Goal: Task Accomplishment & Management: Manage account settings

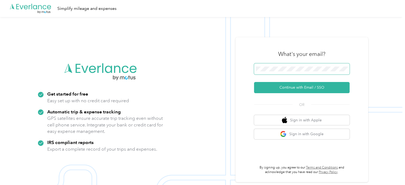
click at [269, 71] on span at bounding box center [302, 68] width 96 height 11
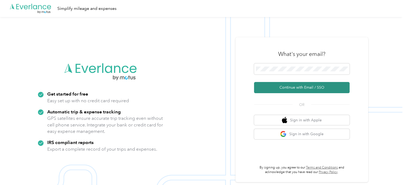
click at [286, 86] on button "Continue with Email / SSO" at bounding box center [302, 87] width 96 height 11
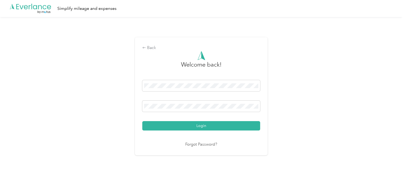
click at [142, 121] on button "Login" at bounding box center [201, 125] width 118 height 9
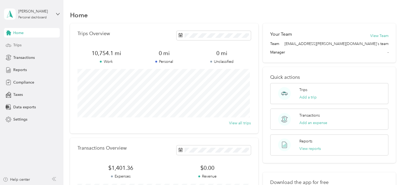
click at [19, 42] on div "Trips" at bounding box center [32, 45] width 56 height 10
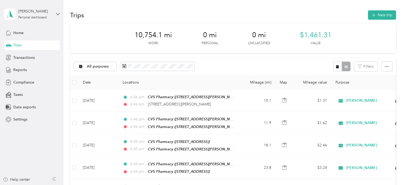
click at [19, 42] on div "Trips" at bounding box center [32, 45] width 56 height 10
click at [27, 58] on span "Transactions" at bounding box center [24, 58] width 22 height 6
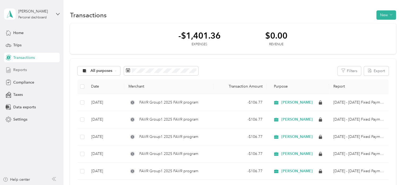
click at [20, 68] on span "Reports" at bounding box center [20, 70] width 14 height 6
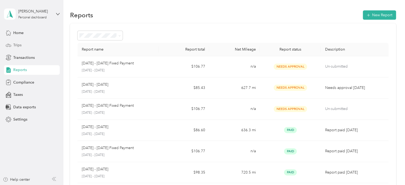
click at [14, 44] on span "Trips" at bounding box center [17, 45] width 8 height 6
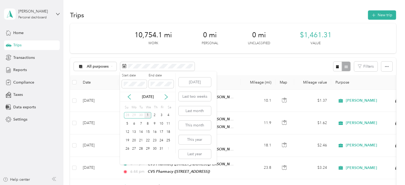
click at [148, 112] on div "1" at bounding box center [147, 115] width 7 height 7
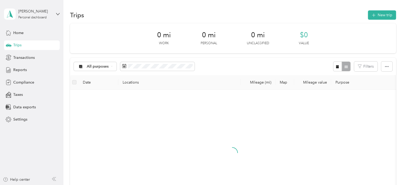
click at [148, 112] on div "1" at bounding box center [147, 115] width 7 height 7
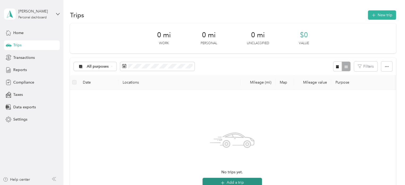
click at [232, 181] on button "Add a trip" at bounding box center [232, 182] width 59 height 10
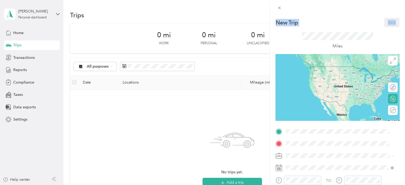
drag, startPoint x: 232, startPoint y: 181, endPoint x: 349, endPoint y: 41, distance: 181.8
click at [349, 41] on div "New Trip Save This trip cannot be edited because it is either under review, app…" at bounding box center [202, 92] width 405 height 185
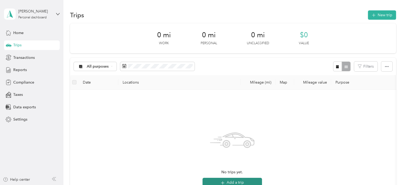
click at [232, 181] on button "Add a trip" at bounding box center [232, 182] width 59 height 10
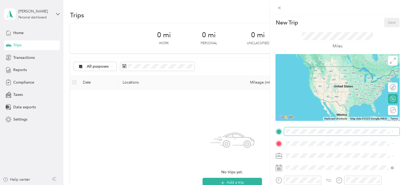
click at [292, 128] on span at bounding box center [342, 131] width 116 height 8
click at [306, 66] on span "[STREET_ADDRESS][US_STATE]" at bounding box center [322, 63] width 53 height 5
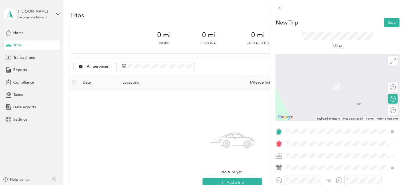
click at [313, 83] on div "TEAM CVS Pharmacy [STREET_ADDRESS]" at bounding box center [318, 81] width 44 height 13
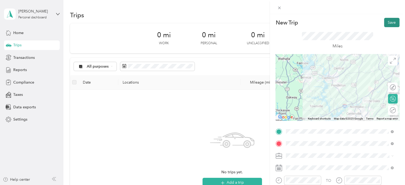
click at [386, 22] on button "Save" at bounding box center [391, 22] width 15 height 9
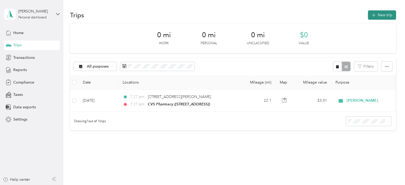
click at [374, 14] on icon "button" at bounding box center [374, 15] width 6 height 6
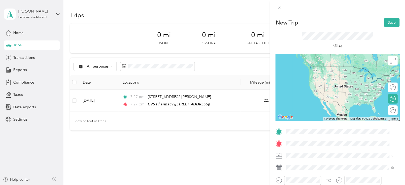
click at [314, 72] on div "TEAM CVS Pharmacy [STREET_ADDRESS]" at bounding box center [318, 69] width 44 height 13
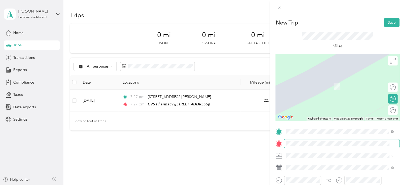
click at [299, 140] on span at bounding box center [342, 143] width 116 height 8
click at [319, 83] on div "TEAM CVS Pharmacy [STREET_ADDRESS][PERSON_NAME]" at bounding box center [327, 81] width 63 height 13
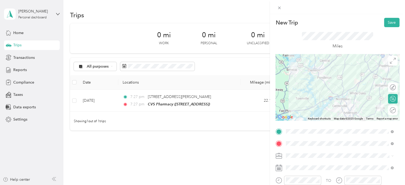
click at [356, 70] on div at bounding box center [338, 87] width 124 height 66
click at [388, 23] on button "Save" at bounding box center [391, 22] width 15 height 9
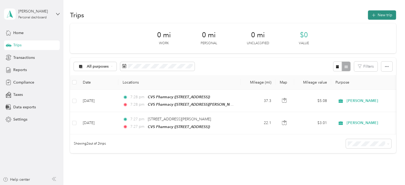
click at [382, 15] on button "New trip" at bounding box center [382, 14] width 28 height 9
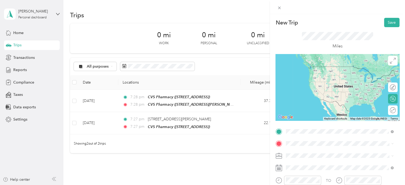
click at [322, 73] on div "TEAM Ingles Supermarket [STREET_ADDRESS][PERSON_NAME]" at bounding box center [327, 72] width 63 height 13
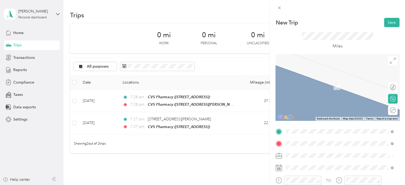
click at [331, 88] on div "TEAM CVS Pharmacy [STREET_ADDRESS][PERSON_NAME]" at bounding box center [327, 84] width 63 height 13
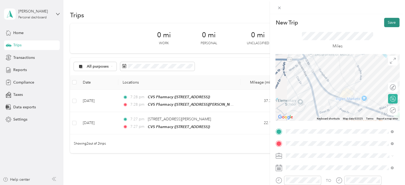
click at [387, 22] on button "Save" at bounding box center [391, 22] width 15 height 9
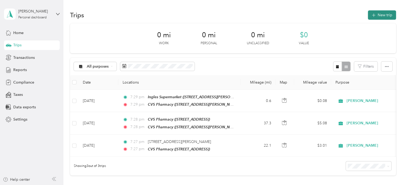
click at [376, 17] on button "New trip" at bounding box center [382, 14] width 28 height 9
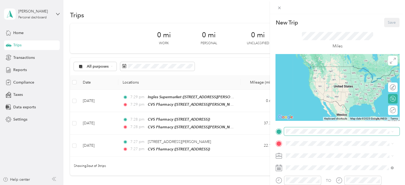
click at [295, 134] on span at bounding box center [342, 131] width 116 height 8
click at [306, 76] on div "TEAM CVS Pharmacy [STREET_ADDRESS][PERSON_NAME]" at bounding box center [327, 69] width 63 height 13
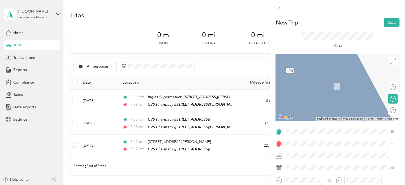
click at [308, 102] on div "TEAM CVS Pharmacy [STREET_ADDRESS][PERSON_NAME]" at bounding box center [327, 103] width 63 height 13
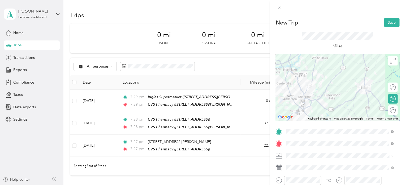
click at [341, 103] on div at bounding box center [338, 87] width 124 height 66
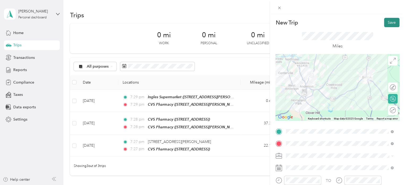
click at [385, 21] on button "Save" at bounding box center [391, 22] width 15 height 9
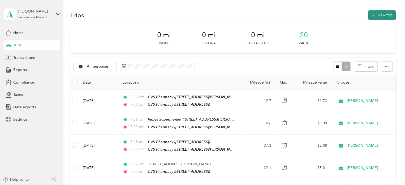
click at [380, 15] on button "New trip" at bounding box center [382, 14] width 28 height 9
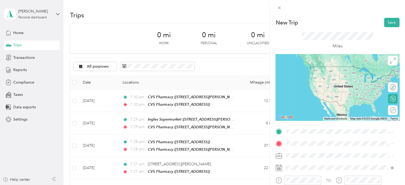
click at [308, 94] on div "TEAM CVS Pharmacy [STREET_ADDRESS][PERSON_NAME]" at bounding box center [327, 88] width 63 height 13
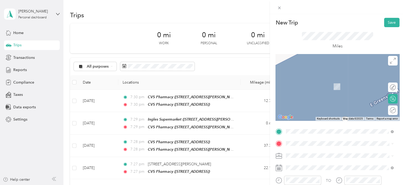
click at [323, 78] on span "[STREET_ADDRESS][US_STATE]" at bounding box center [322, 76] width 53 height 5
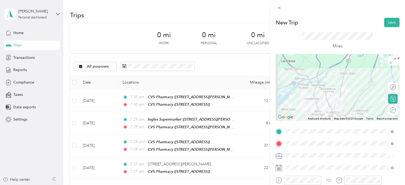
click at [346, 83] on div at bounding box center [338, 87] width 124 height 66
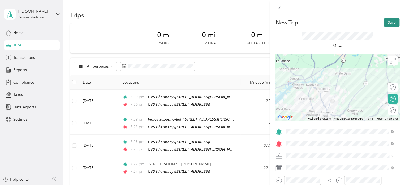
click at [388, 20] on button "Save" at bounding box center [391, 22] width 15 height 9
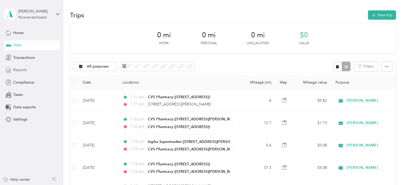
click at [23, 71] on span "Reports" at bounding box center [20, 70] width 14 height 6
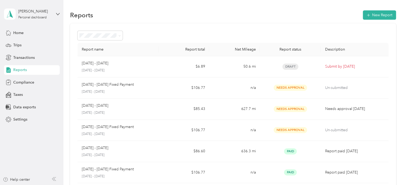
click at [152, 10] on div "Reports New Report" at bounding box center [233, 14] width 326 height 11
click at [56, 13] on icon at bounding box center [57, 14] width 3 height 2
click at [24, 41] on div "Log out" at bounding box center [18, 41] width 20 height 6
